Goal: Task Accomplishment & Management: Complete application form

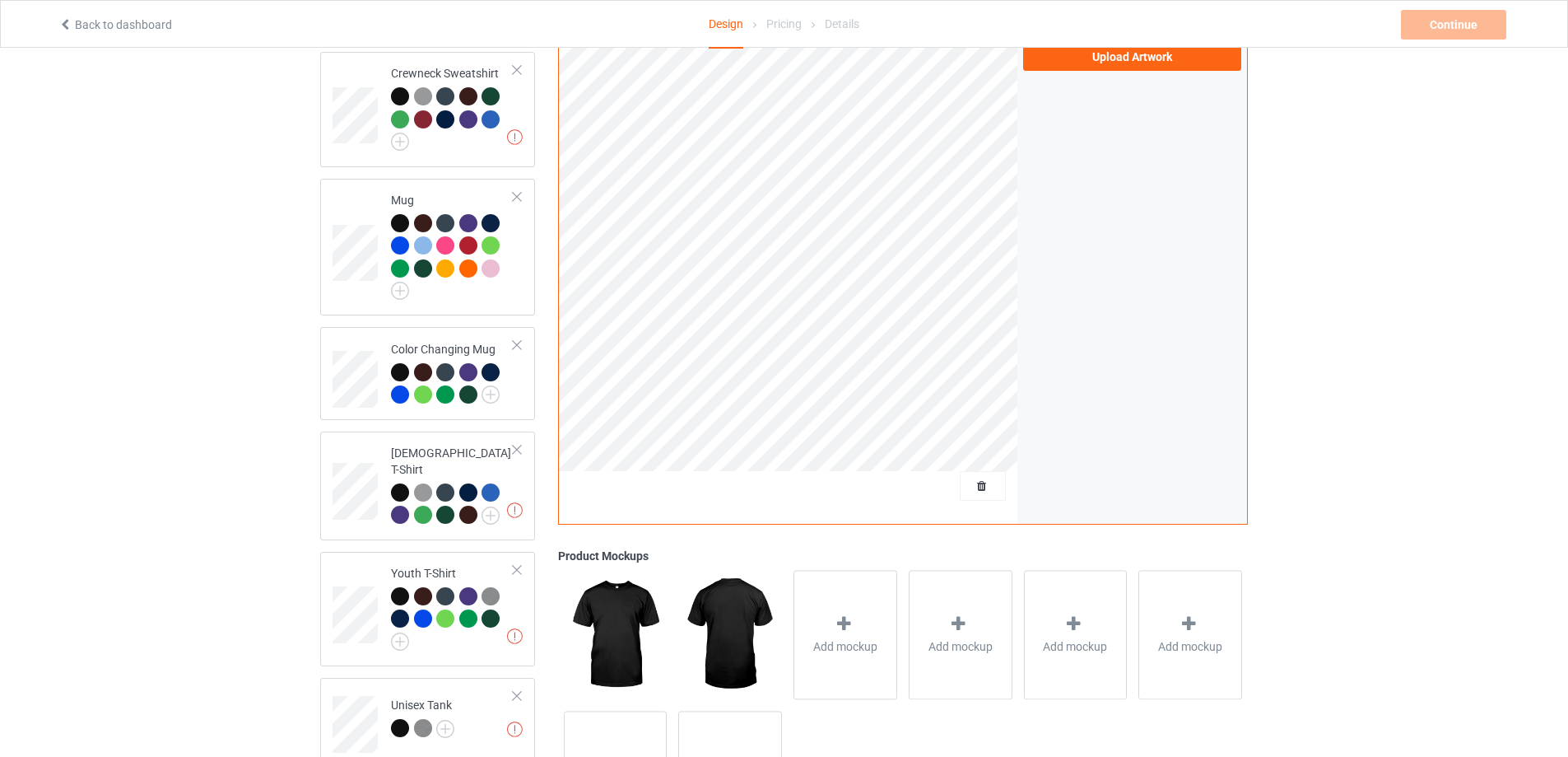
scroll to position [824, 0]
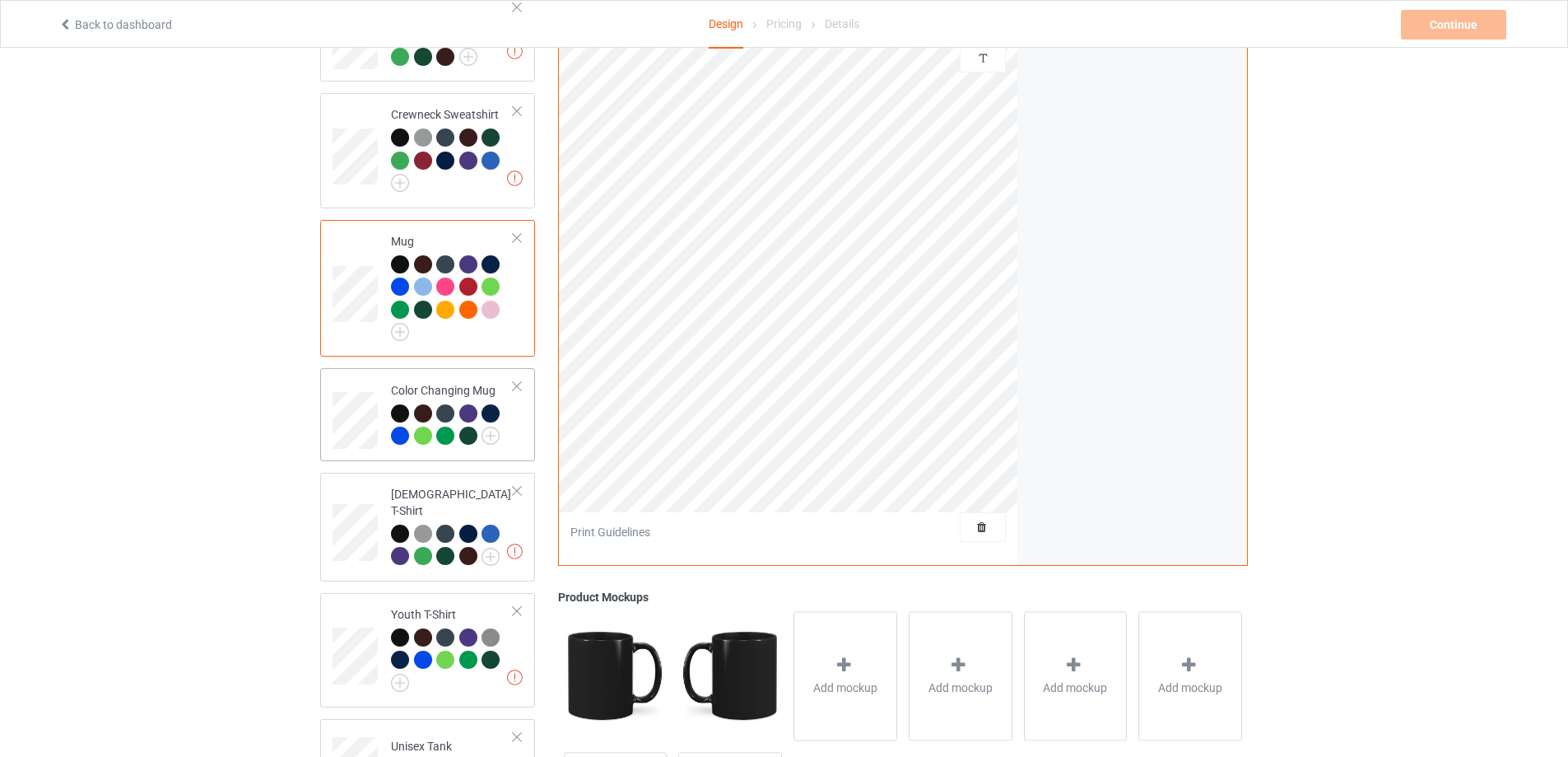
scroll to position [412, 0]
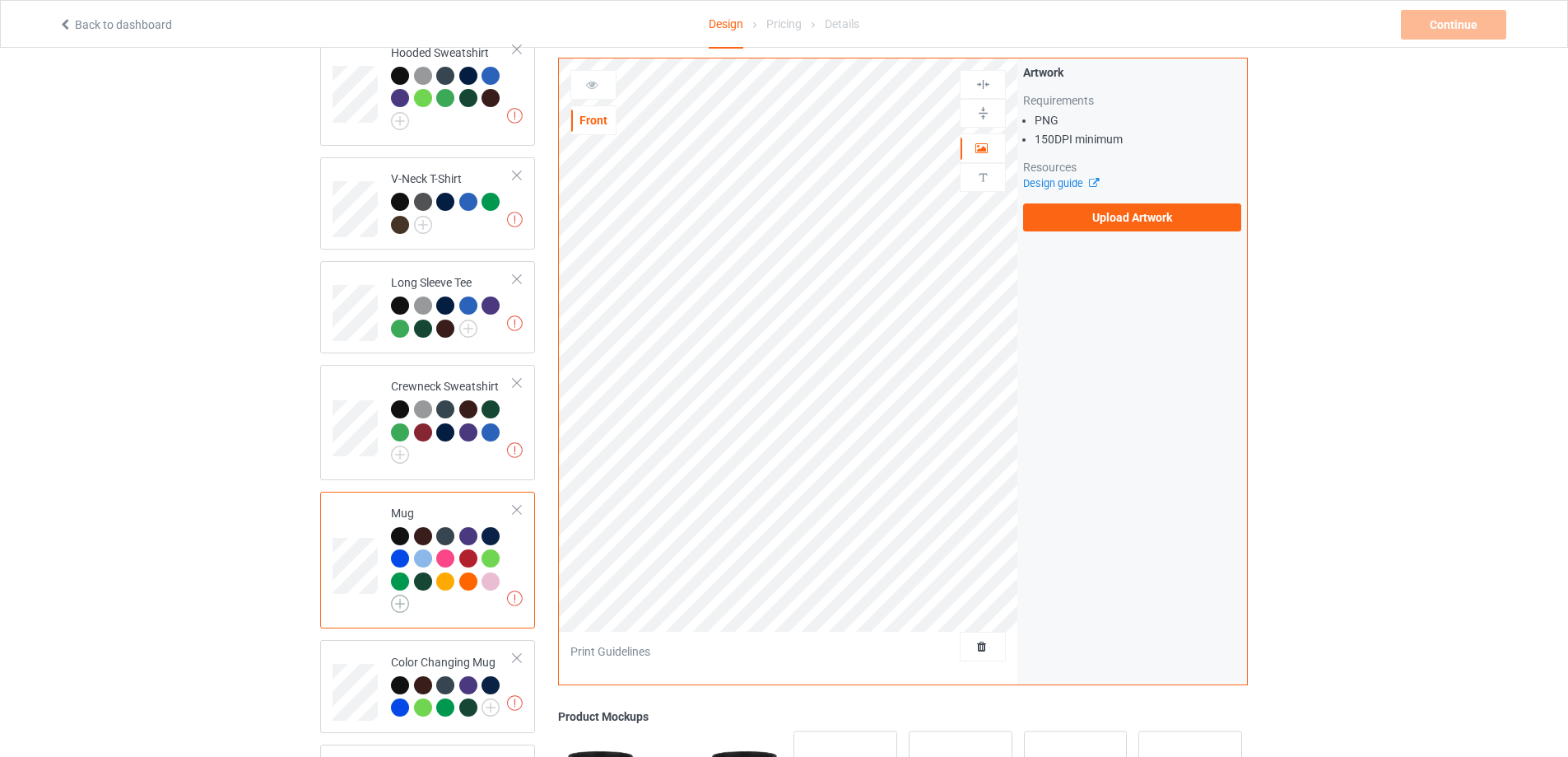
click at [400, 612] on img at bounding box center [400, 603] width 18 height 18
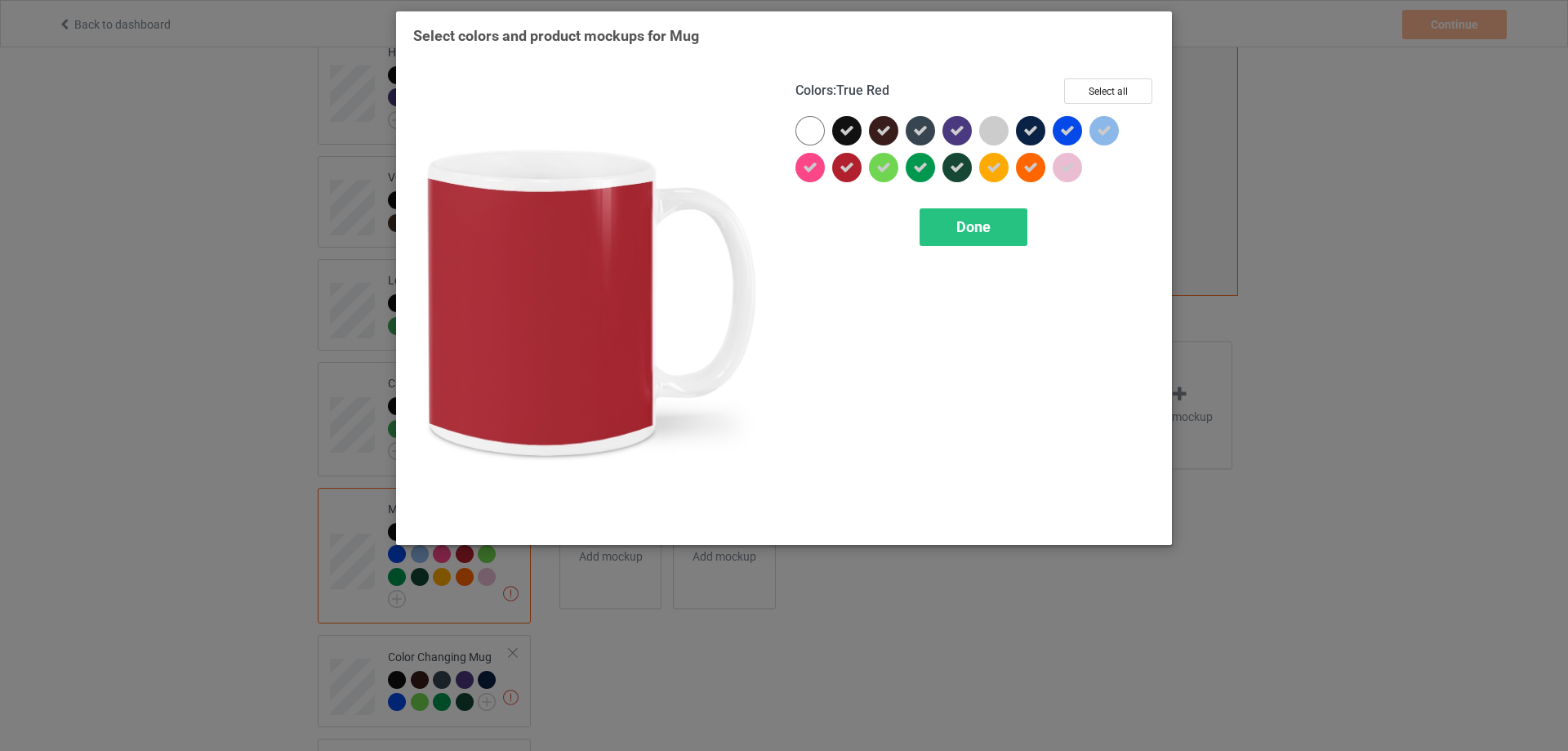
click at [853, 175] on icon at bounding box center [847, 167] width 15 height 15
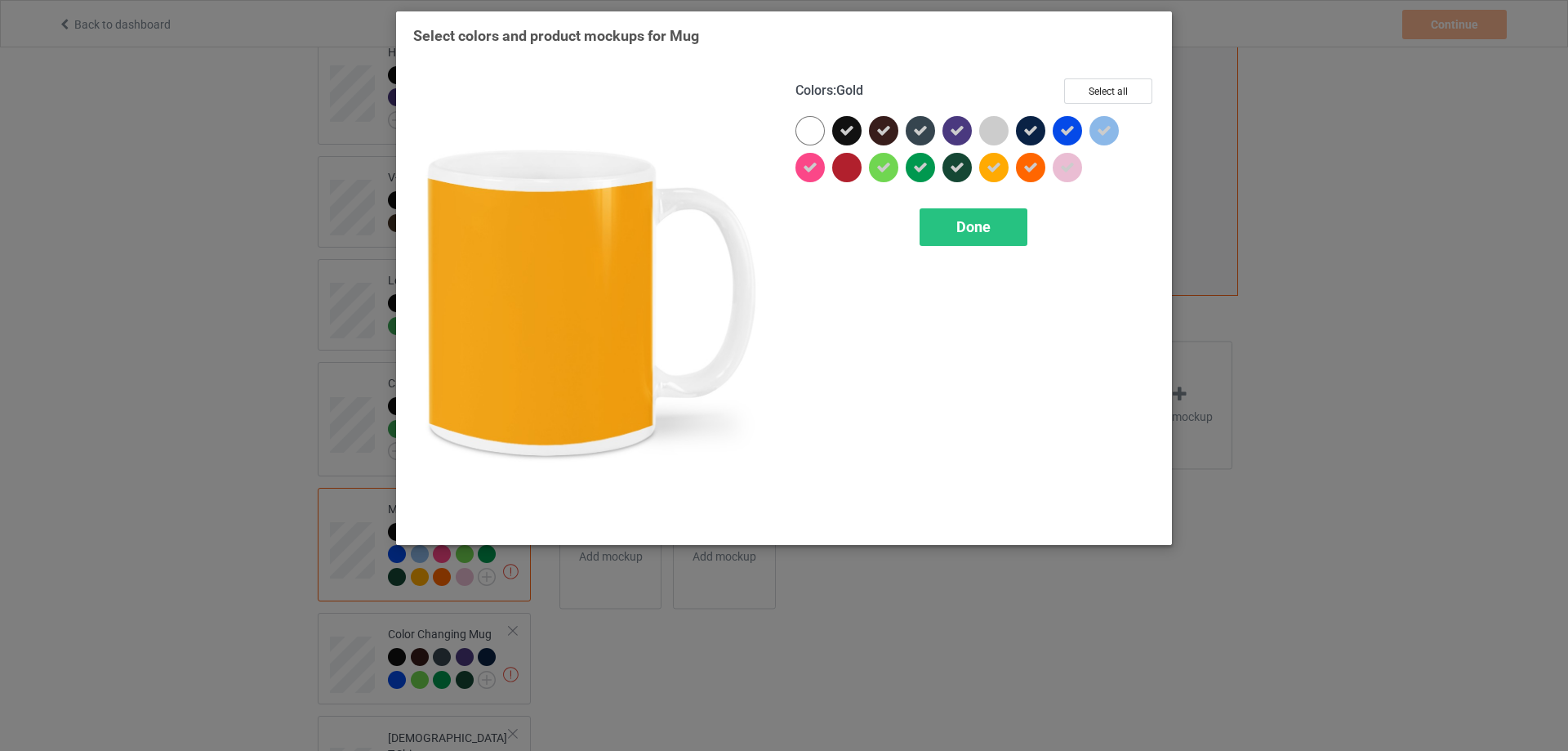
click at [997, 182] on div at bounding box center [993, 167] width 29 height 29
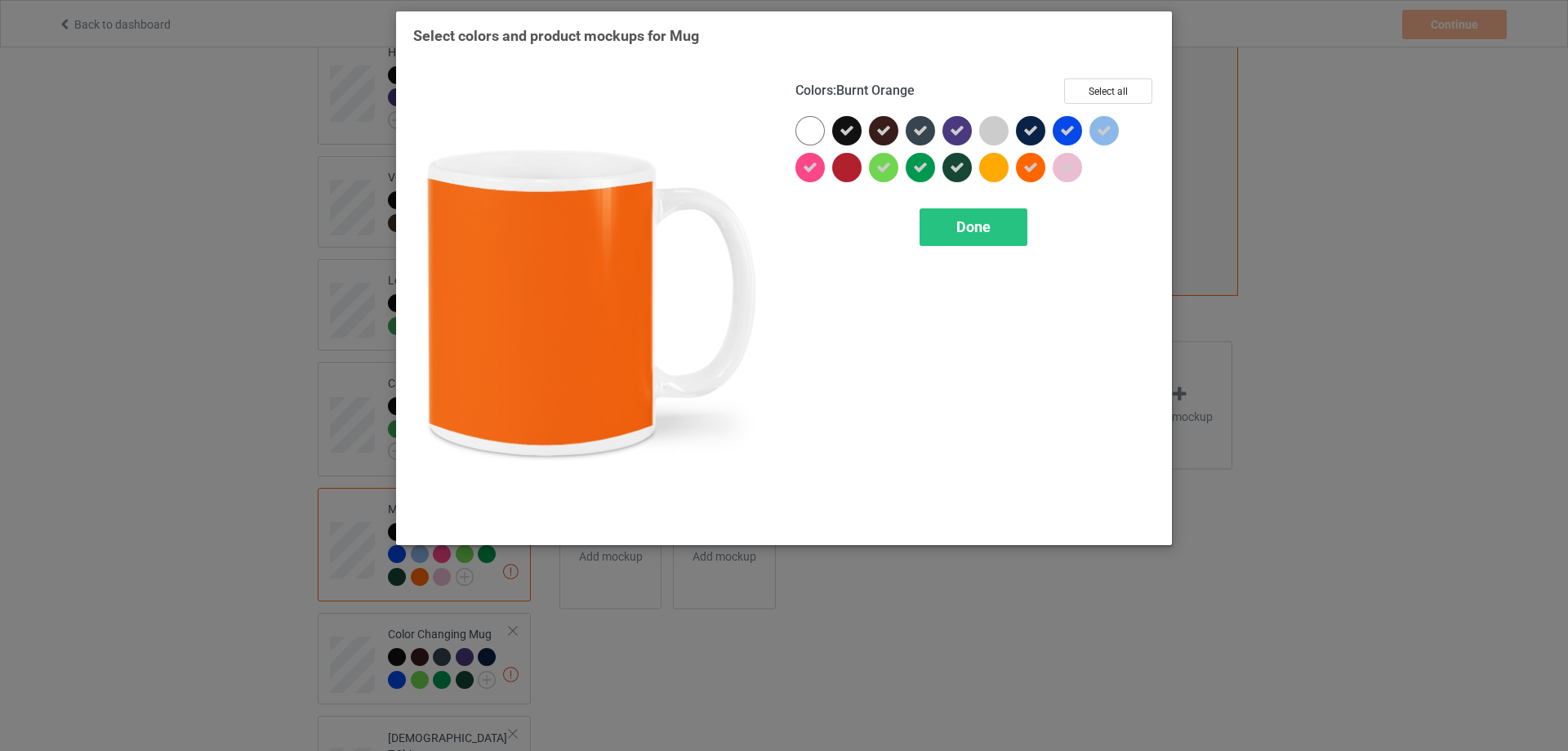
click at [1024, 177] on div at bounding box center [1030, 167] width 29 height 29
click at [998, 224] on div "Done" at bounding box center [973, 227] width 108 height 38
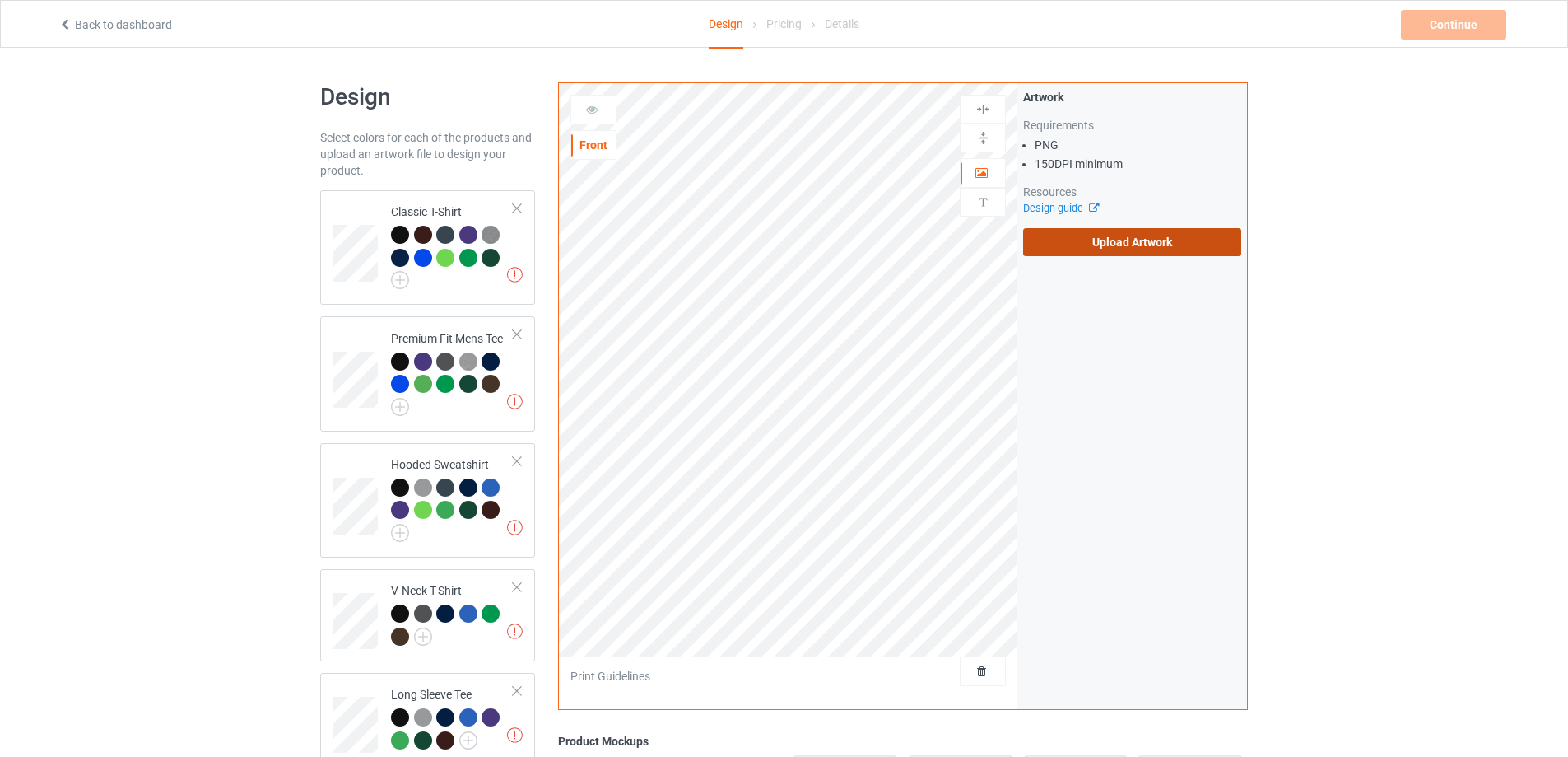
click at [1134, 242] on label "Upload Artwork" at bounding box center [1132, 241] width 218 height 28
click at [0, 0] on input "Upload Artwork" at bounding box center [0, 0] width 0 height 0
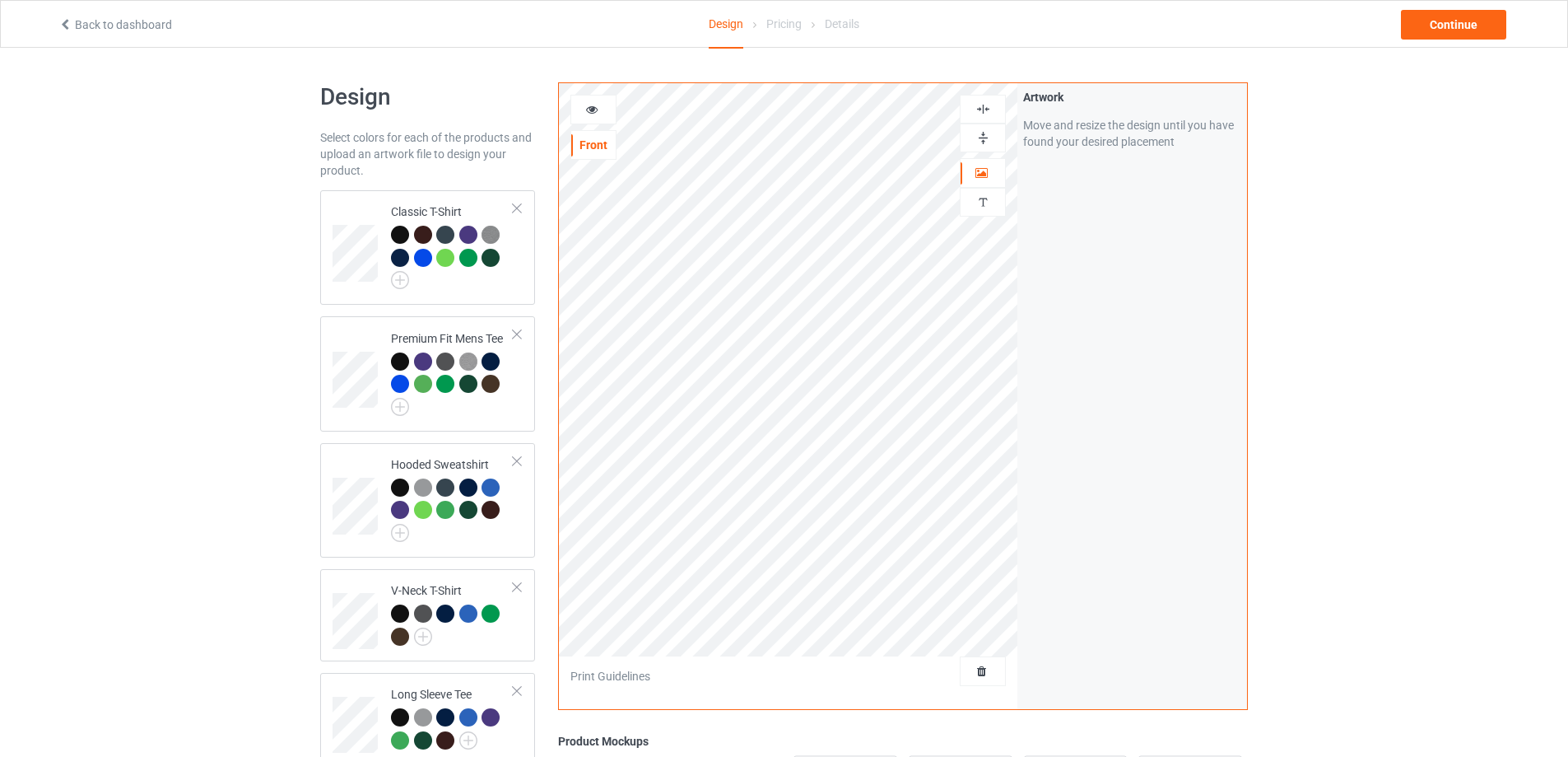
click at [983, 134] on img at bounding box center [983, 138] width 16 height 16
click at [969, 131] on div at bounding box center [983, 138] width 45 height 16
click at [1444, 26] on div "Continue" at bounding box center [1453, 24] width 105 height 30
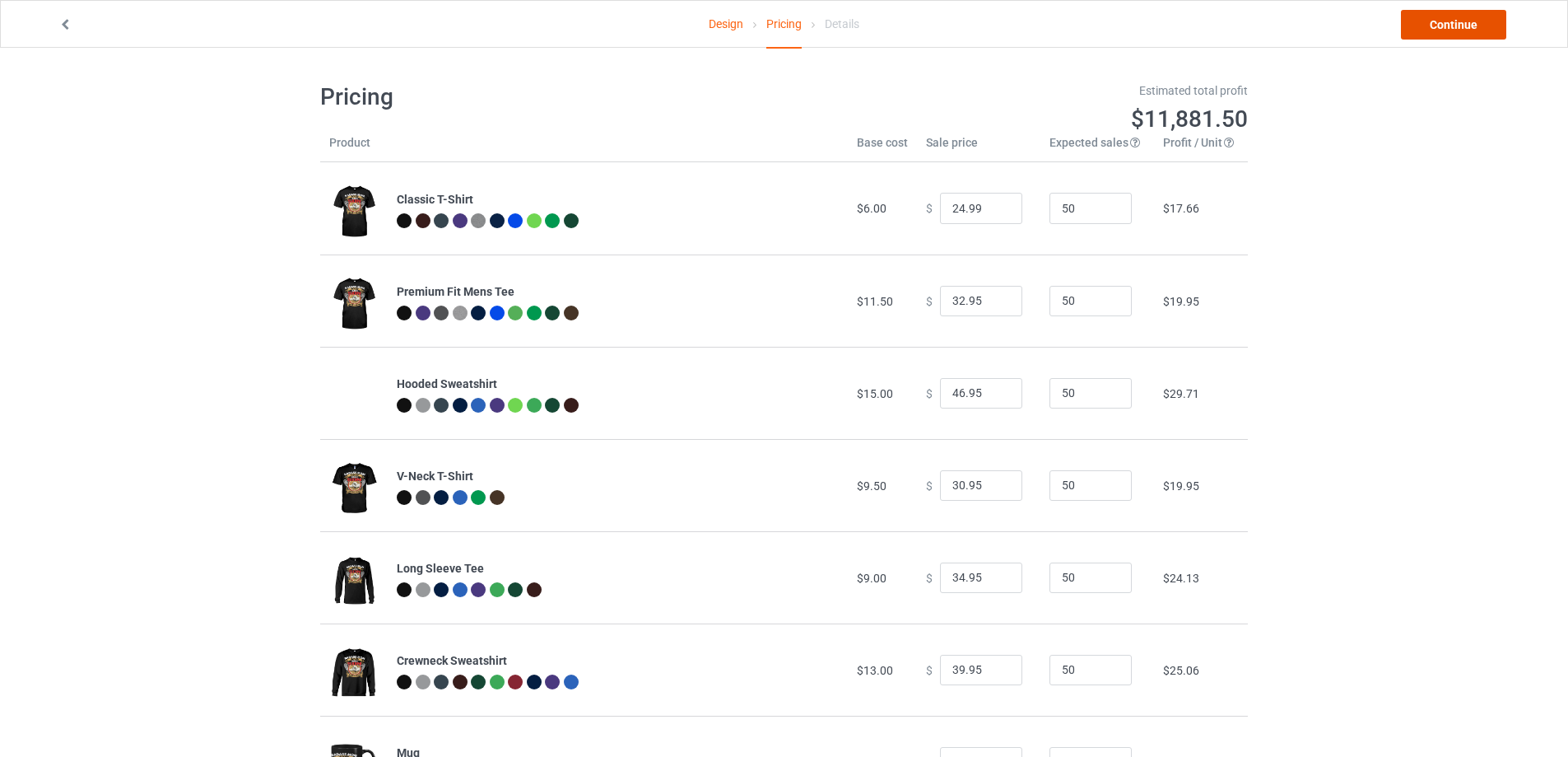
click at [1463, 25] on link "Continue" at bounding box center [1453, 24] width 105 height 30
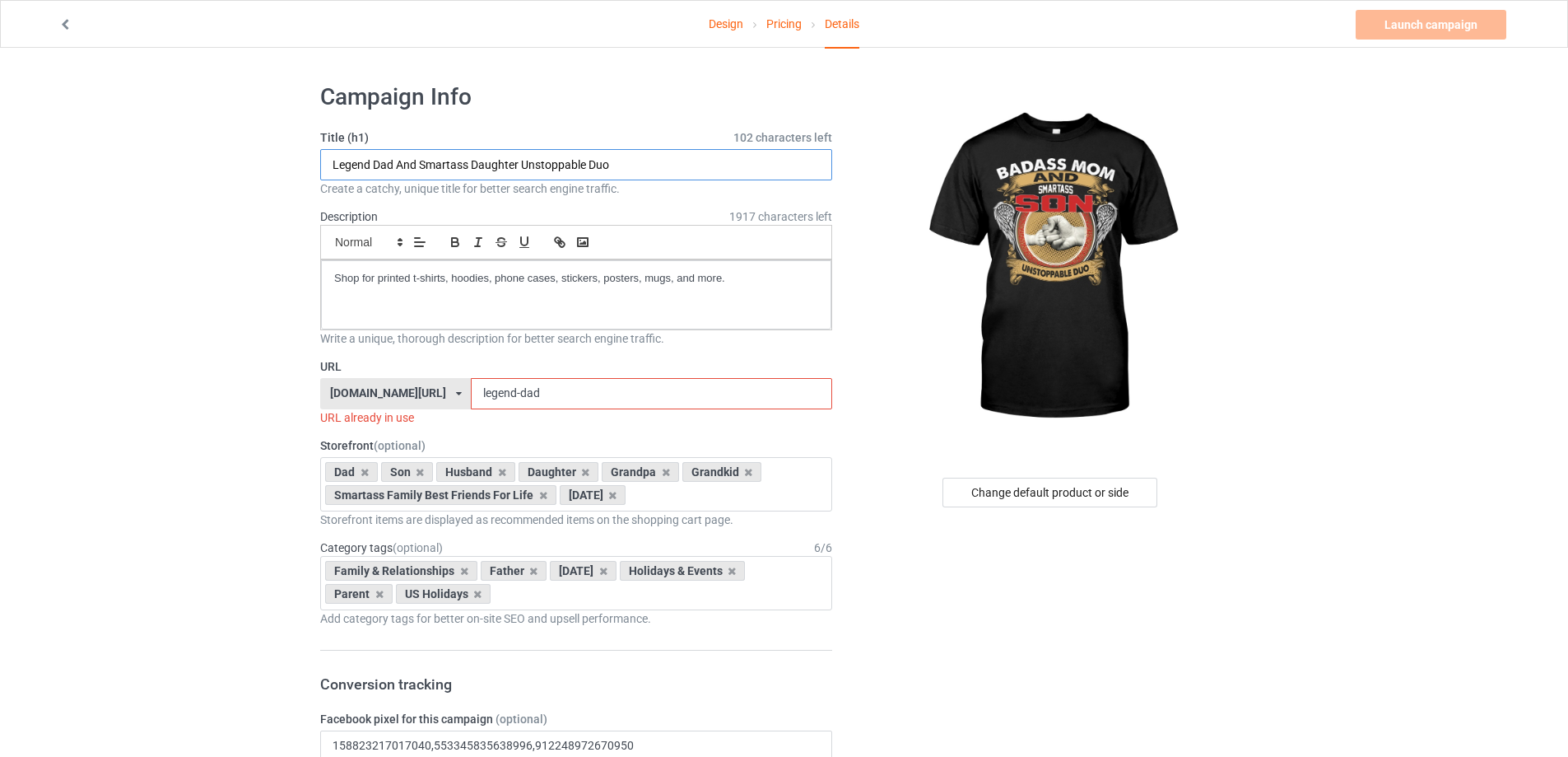
drag, startPoint x: 393, startPoint y: 165, endPoint x: 332, endPoint y: 176, distance: 62.0
click at [332, 176] on input "Legend Dad And Smartass Daughter Unstoppable Duo" at bounding box center [576, 165] width 512 height 31
click at [523, 162] on input "Badass Mom And Smartass Daughter Unstoppable Duo" at bounding box center [576, 165] width 512 height 31
drag, startPoint x: 525, startPoint y: 163, endPoint x: 480, endPoint y: 161, distance: 45.0
click at [480, 161] on input "Badass Mom And Smartass Daughter Unstoppable Duo" at bounding box center [576, 165] width 512 height 31
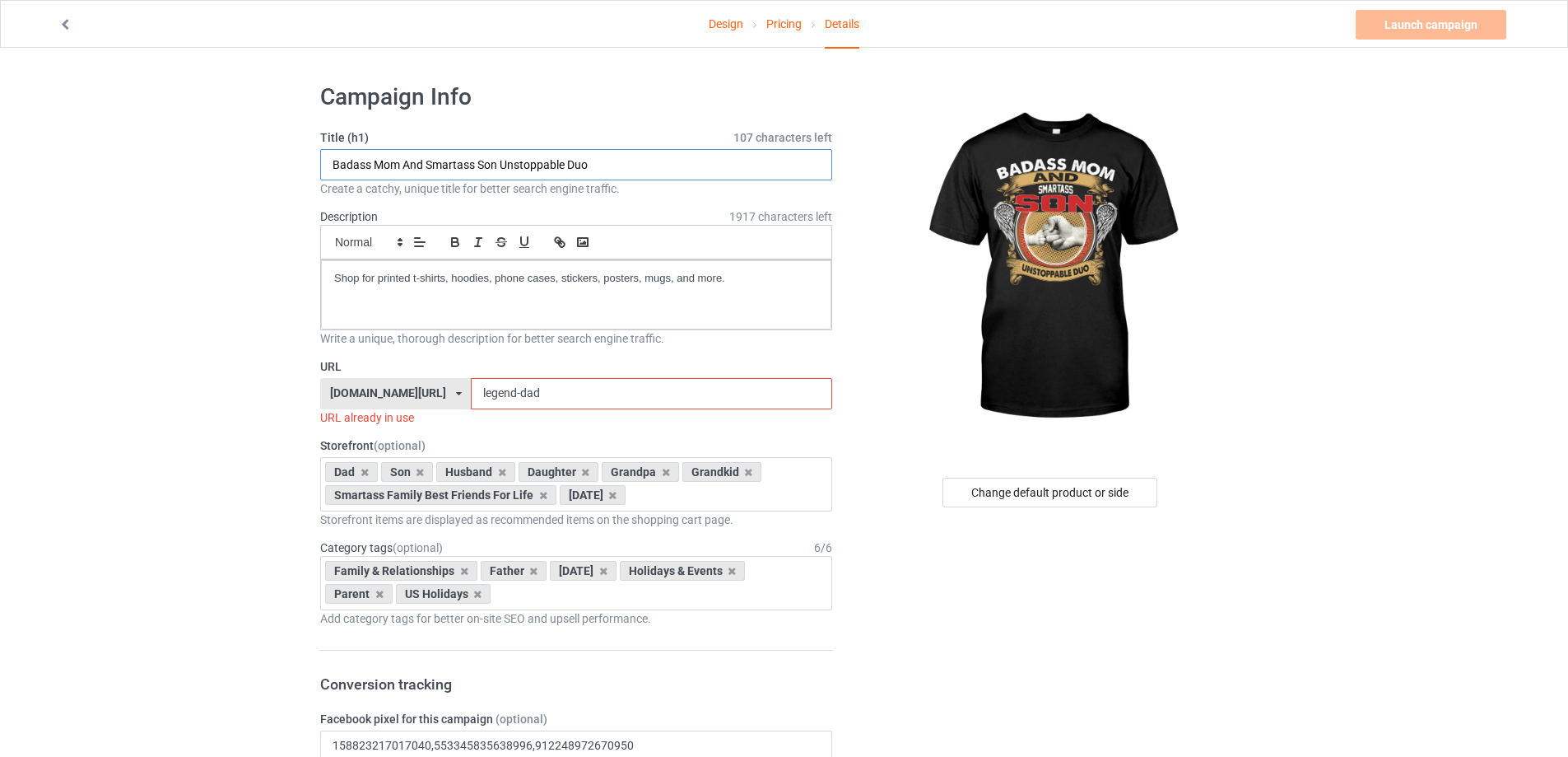
drag, startPoint x: 399, startPoint y: 166, endPoint x: 334, endPoint y: 176, distance: 65.8
click at [334, 176] on input "Badass Mom And Smartass Son Unstoppable Duo" at bounding box center [576, 165] width 512 height 31
type input "Badass Mom And Smartass Son Unstoppable Duo"
drag, startPoint x: 510, startPoint y: 399, endPoint x: 353, endPoint y: 399, distance: 157.0
click at [353, 399] on div "[DOMAIN_NAME][URL] [DOMAIN_NAME][URL] [DOMAIN_NAME][URL] [DOMAIN_NAME][URL] 5f8…" at bounding box center [576, 393] width 512 height 31
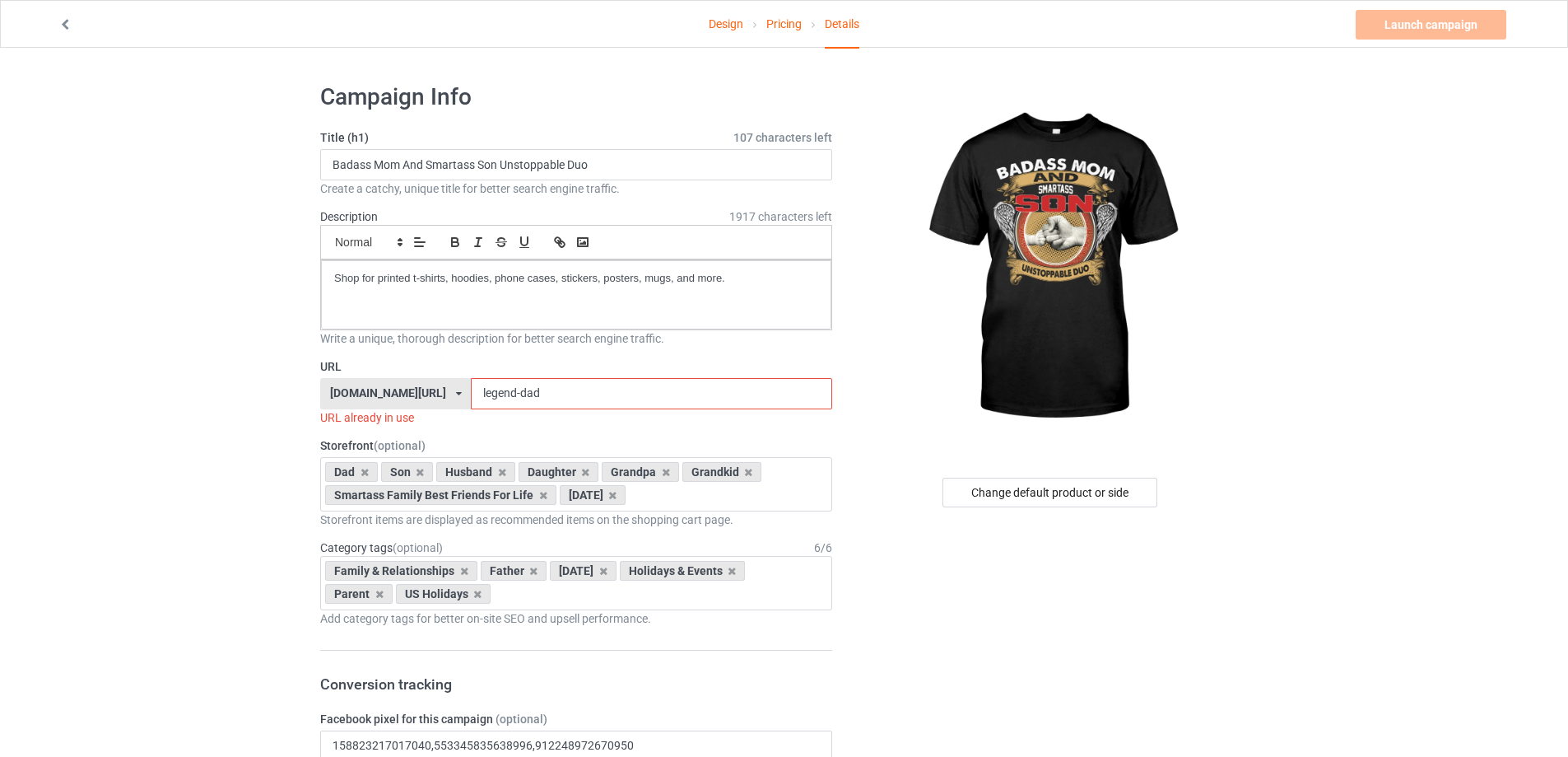
paste input "Badass Mom"
click at [481, 393] on input "Badass Mom" at bounding box center [650, 393] width 360 height 31
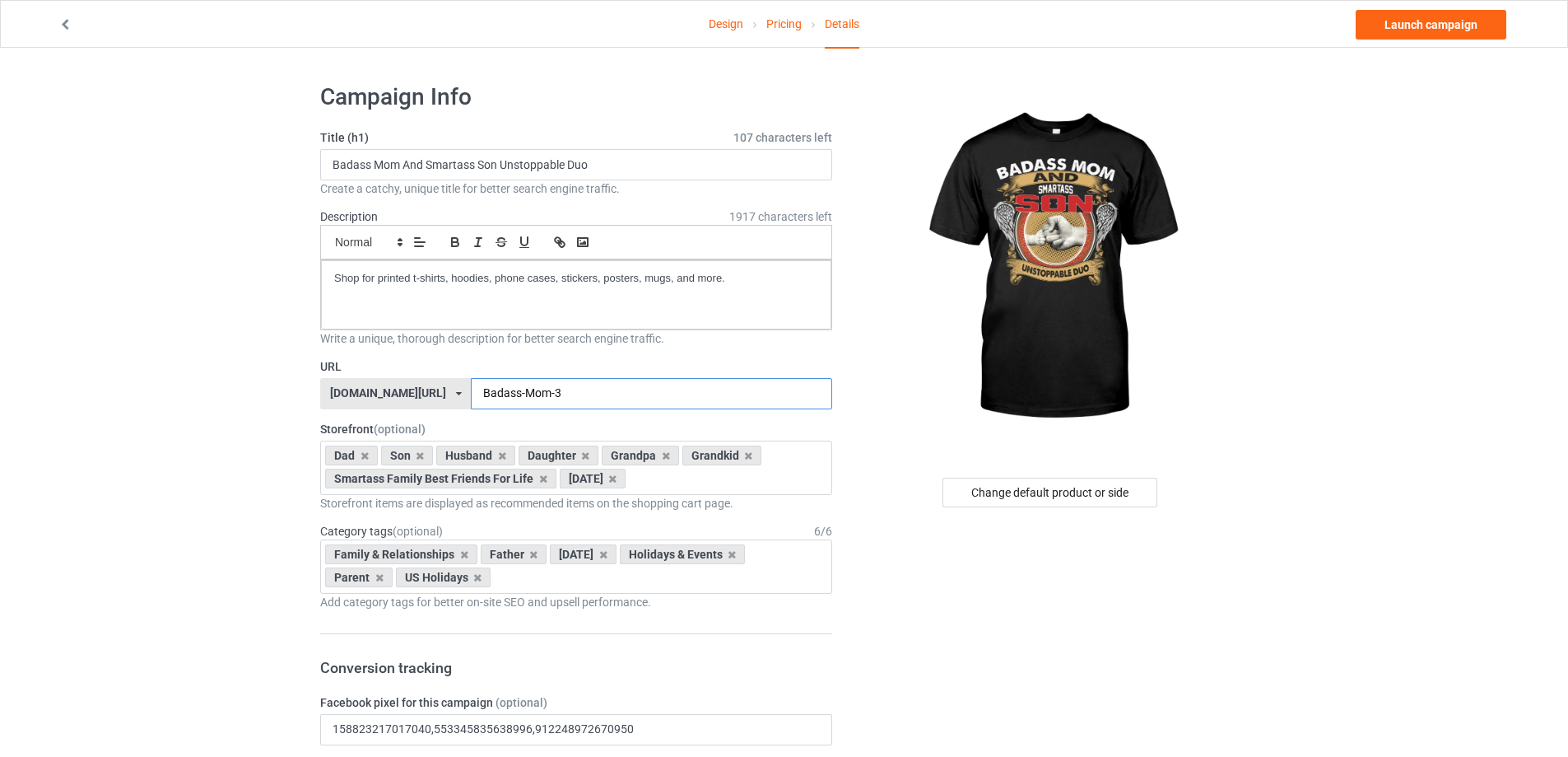
type input "Badass-Mom-3"
drag, startPoint x: 606, startPoint y: 171, endPoint x: 334, endPoint y: 188, distance: 272.5
click at [334, 188] on div "Title (h1) 107 characters left Badass Mom And Smartass Son Unstoppable Duo Crea…" at bounding box center [576, 163] width 512 height 68
click at [1435, 23] on link "Launch campaign" at bounding box center [1431, 24] width 151 height 30
